Goal: Navigation & Orientation: Find specific page/section

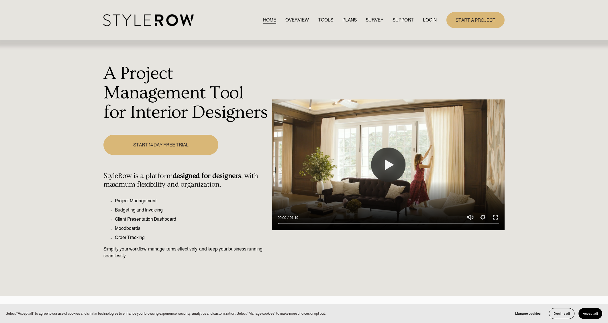
click at [426, 20] on link "LOGIN" at bounding box center [430, 20] width 14 height 8
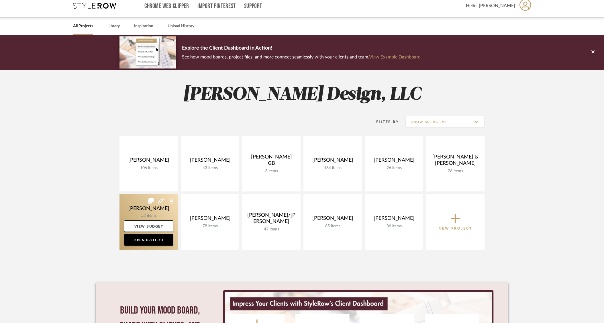
click at [159, 215] on link at bounding box center [149, 221] width 58 height 55
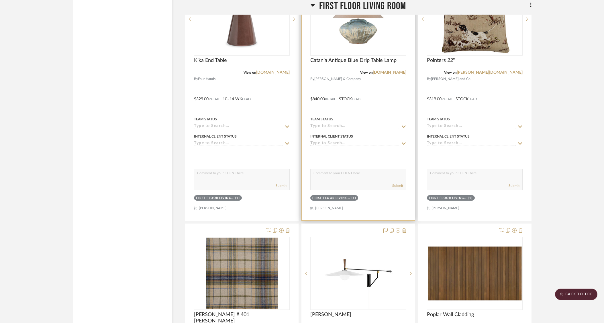
scroll to position [2679, 0]
